Goal: Find specific page/section: Find specific page/section

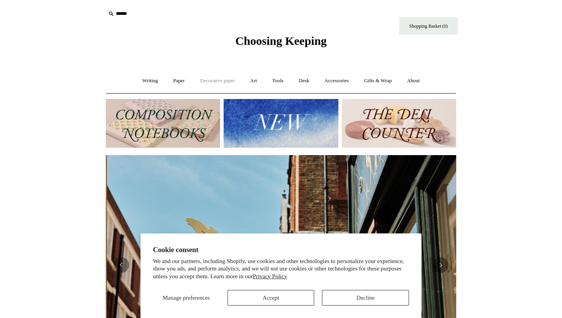
scroll to position [0, 350]
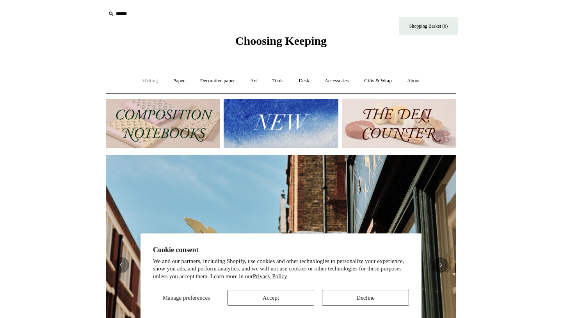
click at [147, 82] on link "Writing +" at bounding box center [150, 81] width 30 height 21
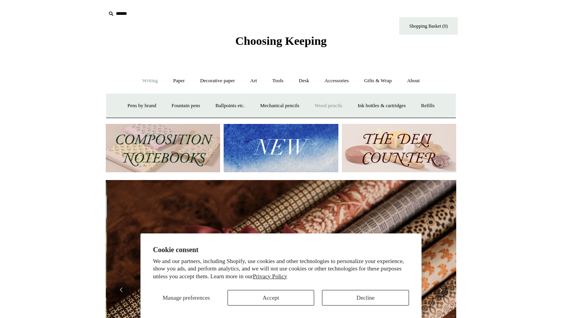
scroll to position [0, 701]
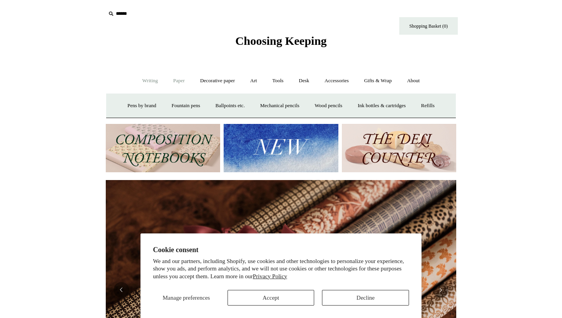
click at [179, 84] on link "Paper +" at bounding box center [179, 81] width 26 height 21
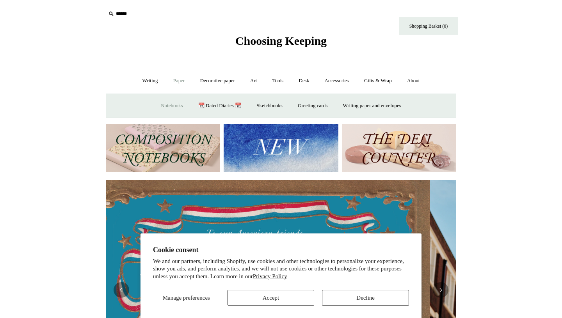
scroll to position [0, 0]
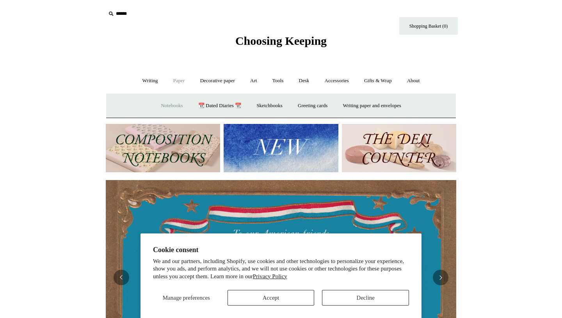
click at [169, 105] on link "Notebooks +" at bounding box center [172, 106] width 36 height 21
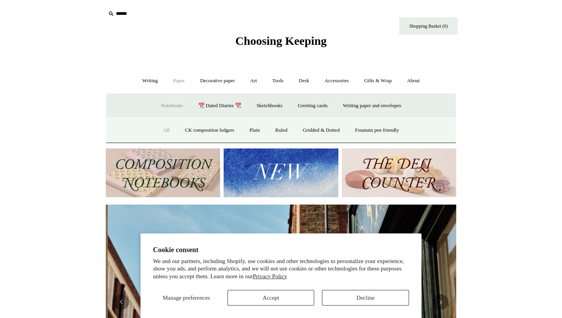
scroll to position [0, 350]
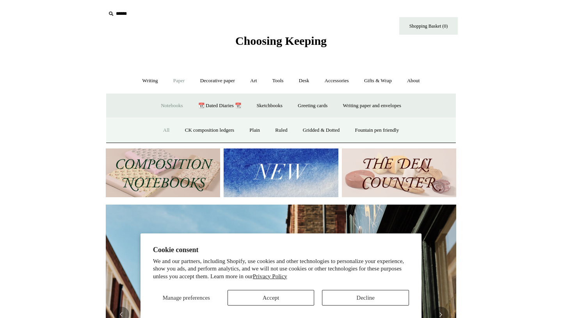
click at [160, 131] on link "All" at bounding box center [166, 130] width 21 height 21
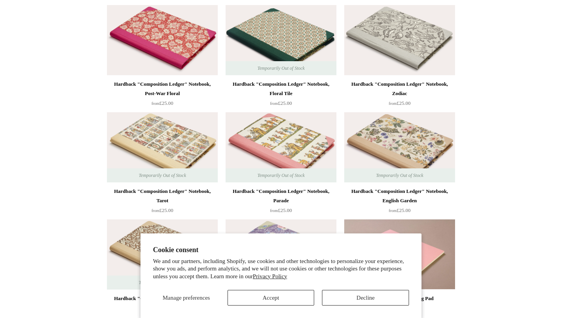
scroll to position [213, 0]
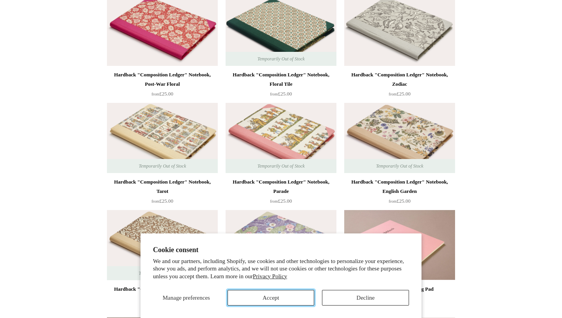
click at [305, 302] on button "Accept" at bounding box center [271, 298] width 87 height 16
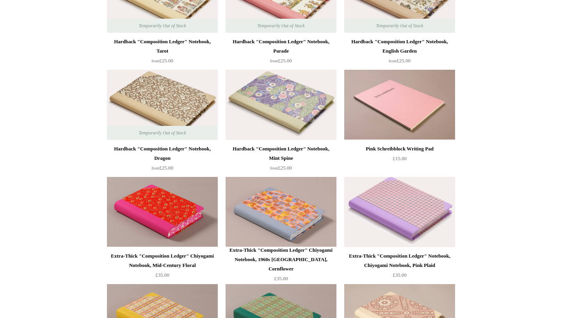
scroll to position [0, 0]
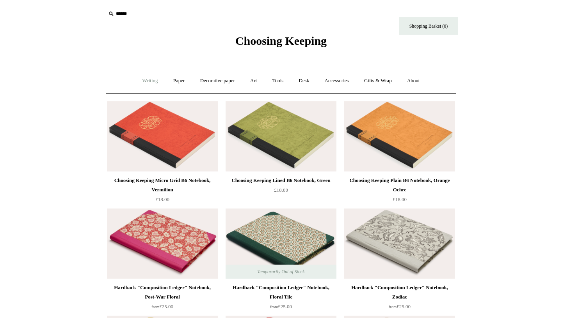
click at [148, 84] on link "Writing +" at bounding box center [150, 81] width 30 height 21
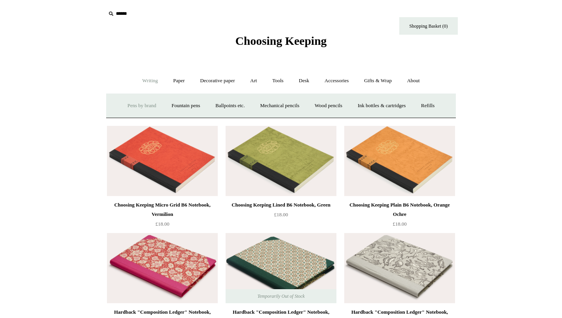
click at [145, 107] on link "Pens by brand +" at bounding box center [142, 106] width 43 height 21
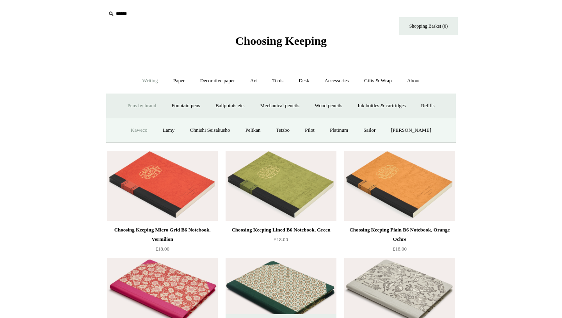
click at [140, 128] on link "Kaweco" at bounding box center [139, 130] width 31 height 21
